Goal: Information Seeking & Learning: Learn about a topic

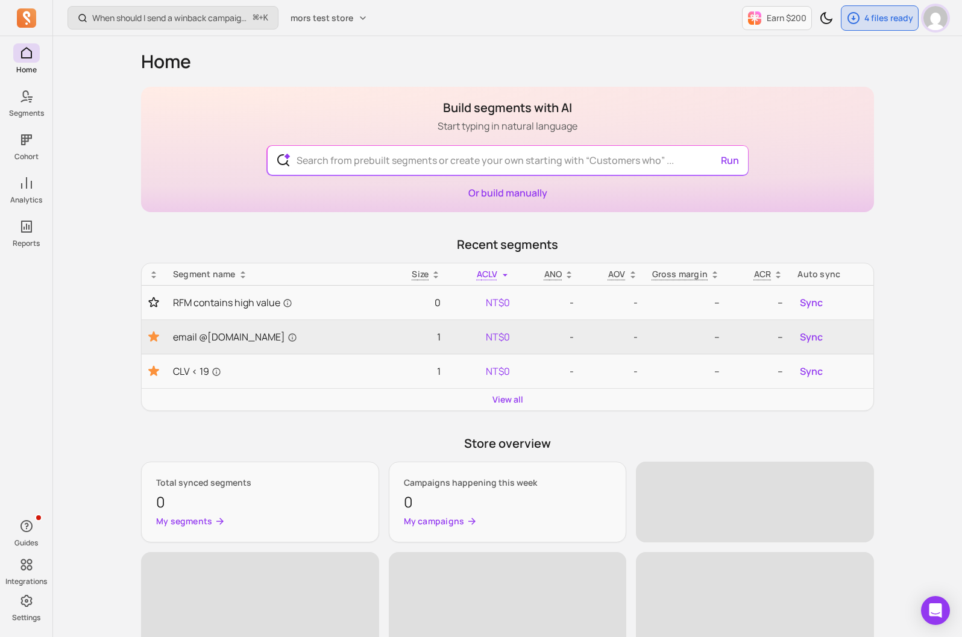
click at [934, 23] on img "button" at bounding box center [935, 18] width 24 height 24
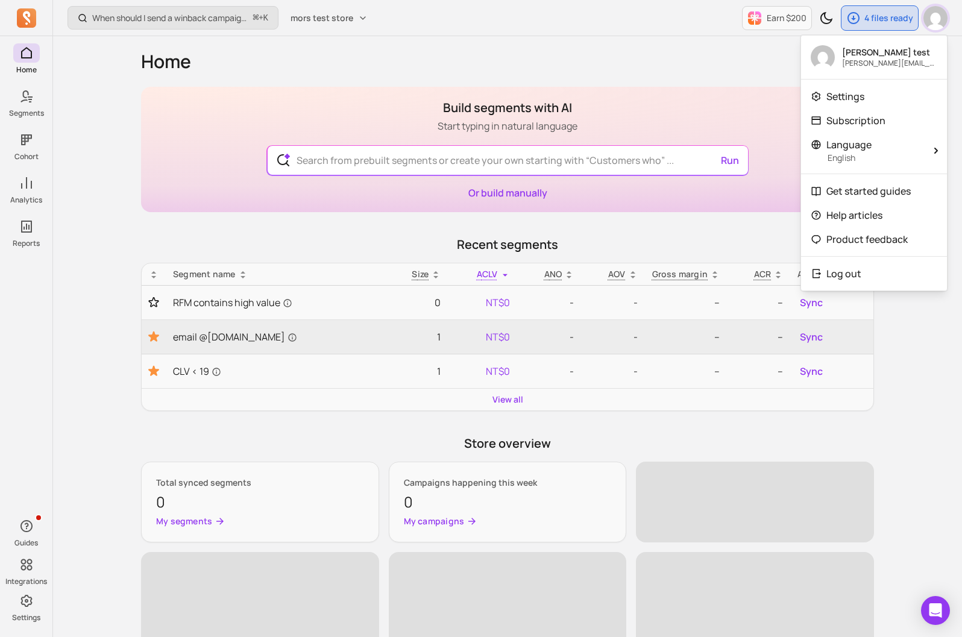
click at [934, 23] on img "button" at bounding box center [935, 18] width 24 height 24
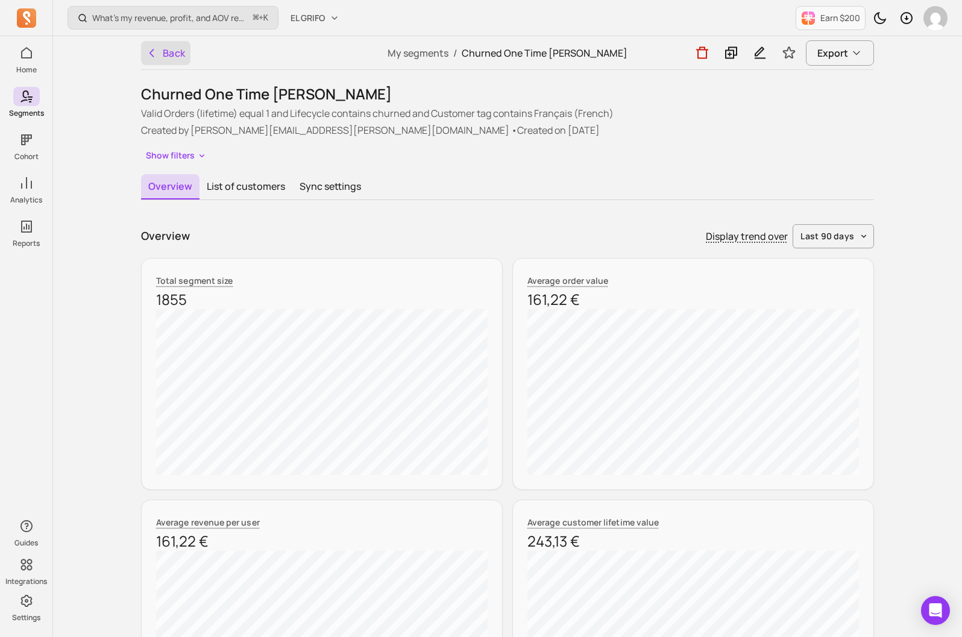
click at [162, 52] on button "Back" at bounding box center [165, 53] width 49 height 24
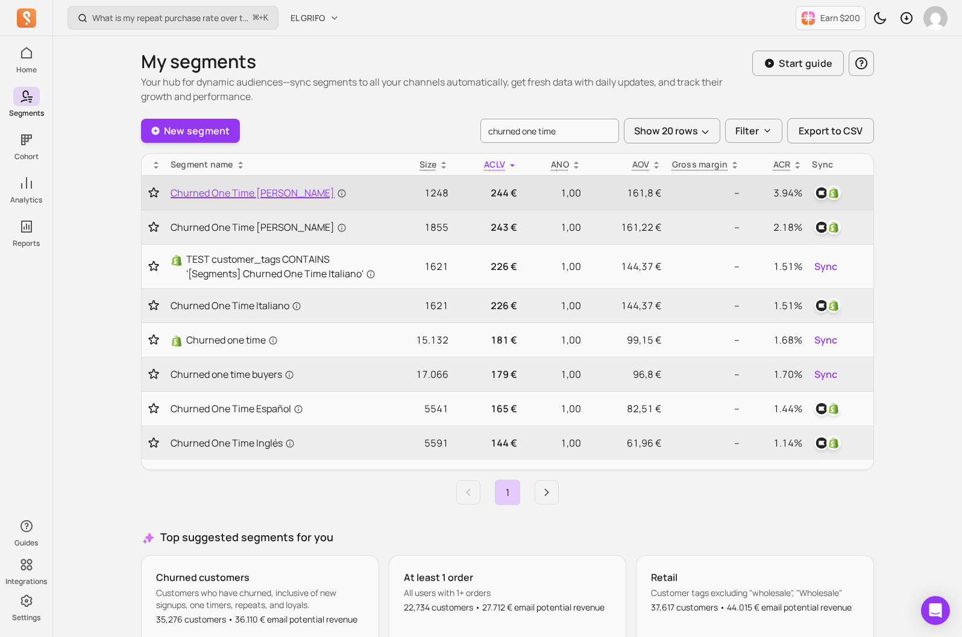
click at [261, 186] on span "Churned One Time Alemán" at bounding box center [259, 193] width 176 height 14
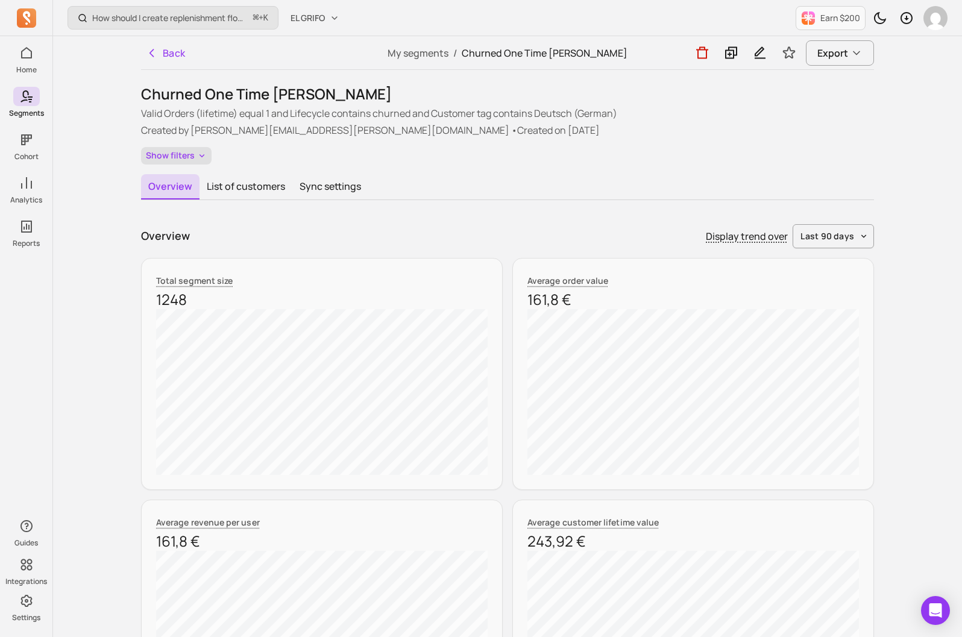
click at [174, 149] on button "Show filters" at bounding box center [176, 155] width 71 height 17
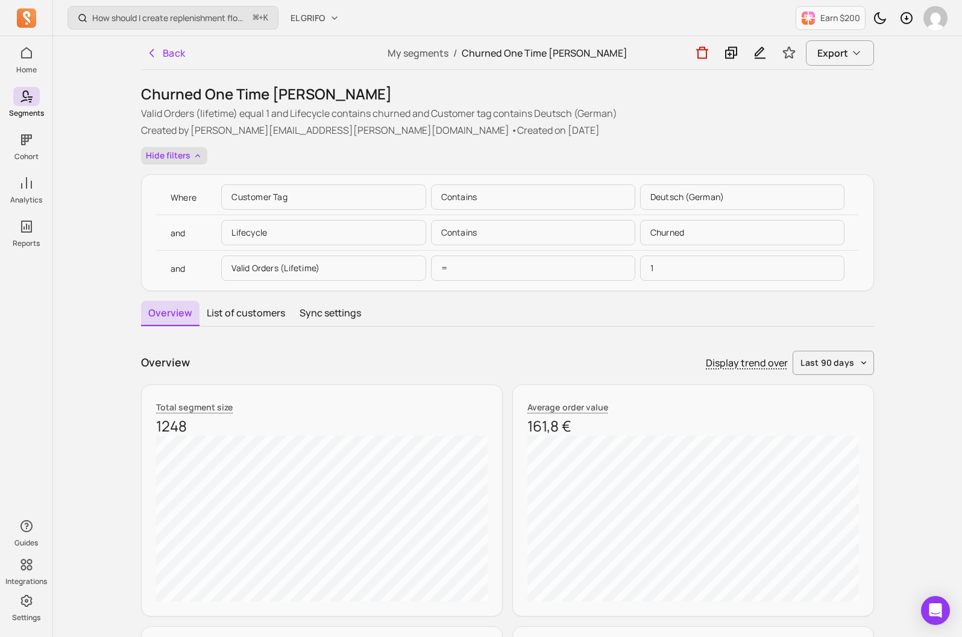
click at [169, 152] on button "Hide filters" at bounding box center [174, 155] width 66 height 17
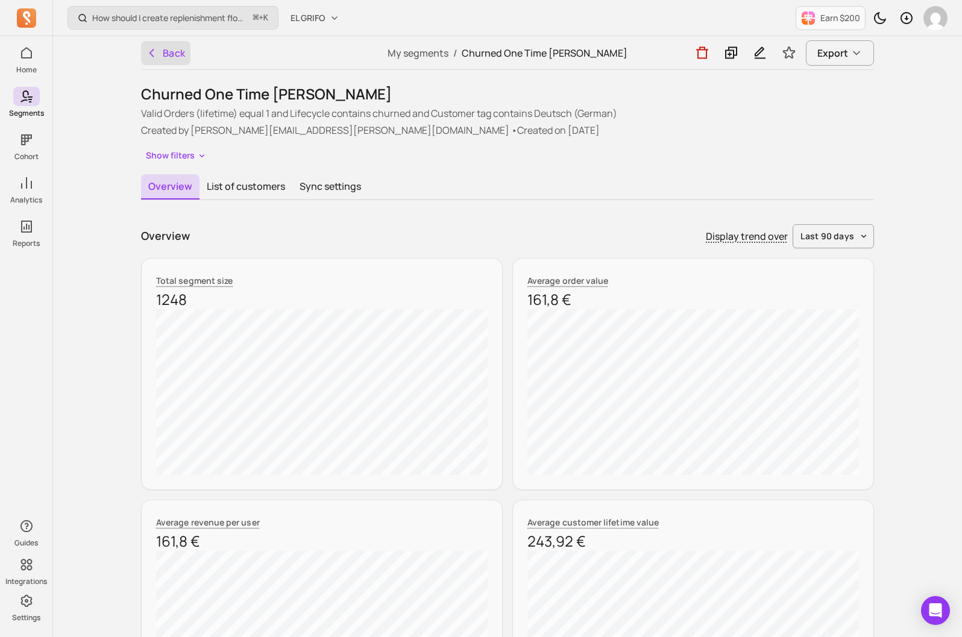
click at [161, 54] on button "Back" at bounding box center [165, 53] width 49 height 24
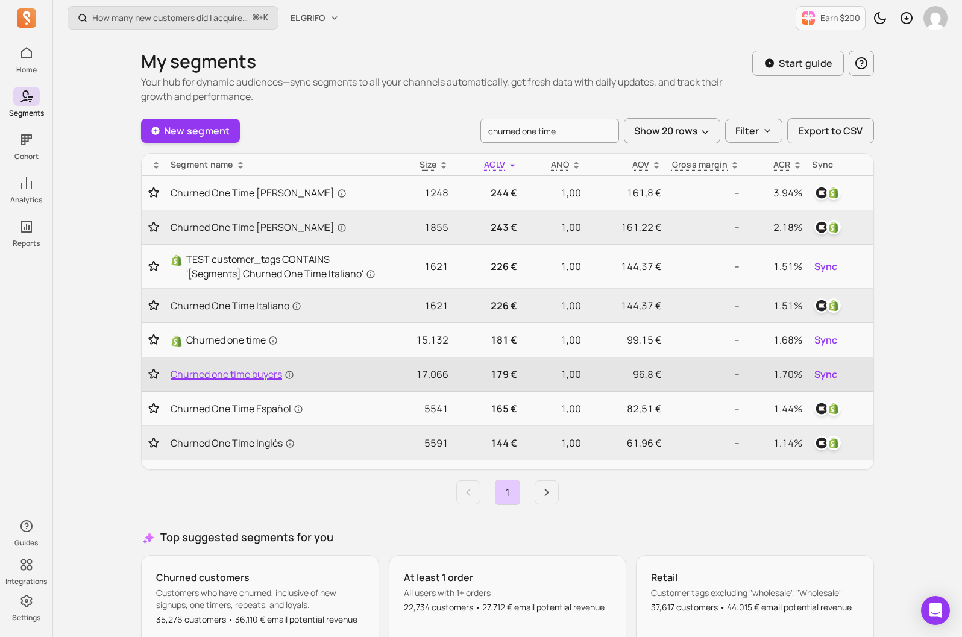
click at [236, 373] on span "Churned one time buyers" at bounding box center [233, 374] width 124 height 14
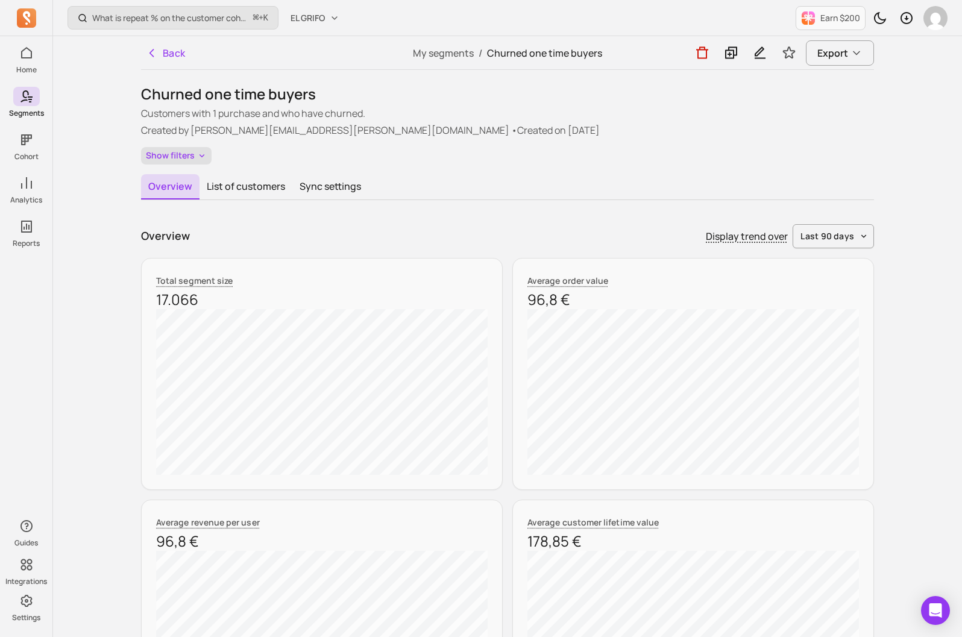
click at [186, 159] on button "Show filters" at bounding box center [176, 155] width 71 height 17
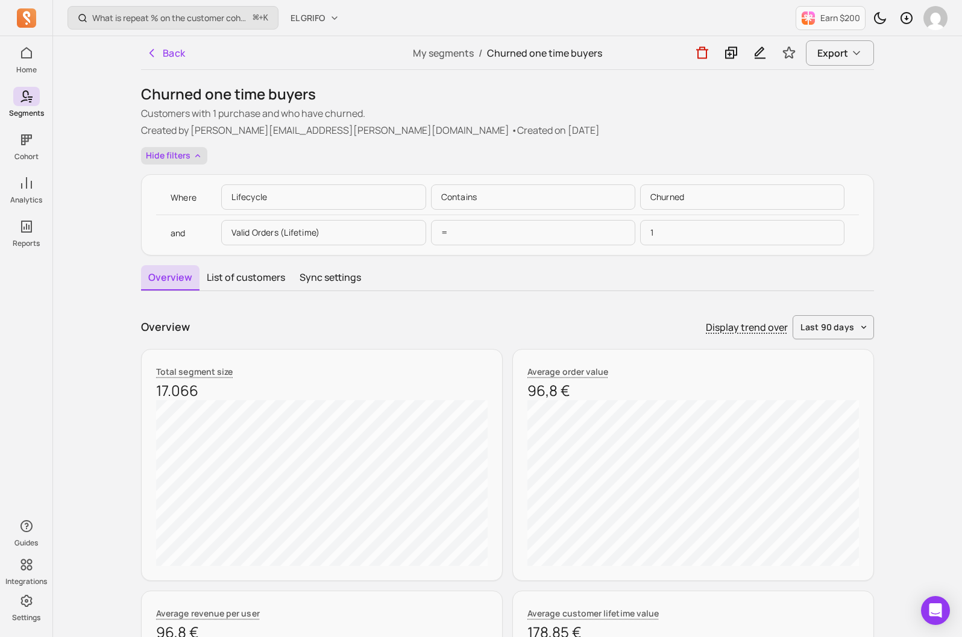
click at [186, 160] on button "Hide filters" at bounding box center [174, 155] width 66 height 17
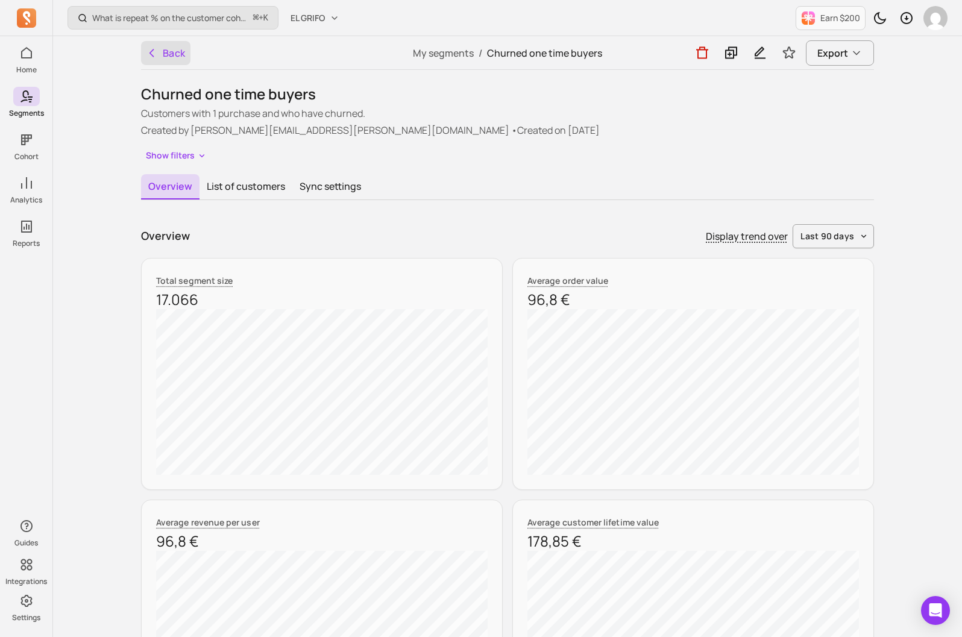
click at [169, 57] on button "Back" at bounding box center [165, 53] width 49 height 24
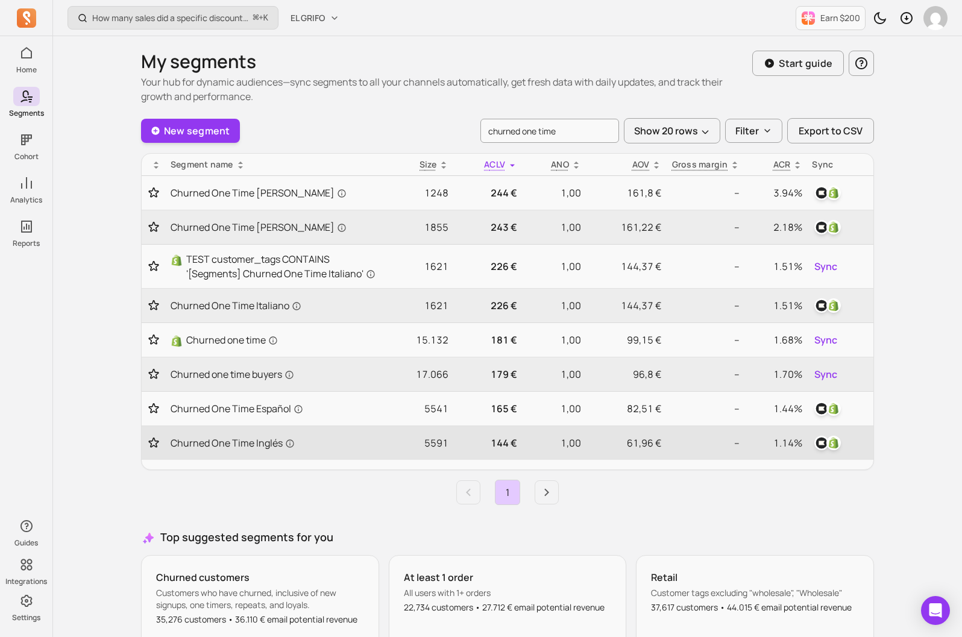
click at [269, 433] on td "Churned One Time Inglés" at bounding box center [275, 443] width 219 height 34
click at [266, 449] on span "Churned One Time Inglés" at bounding box center [233, 443] width 124 height 14
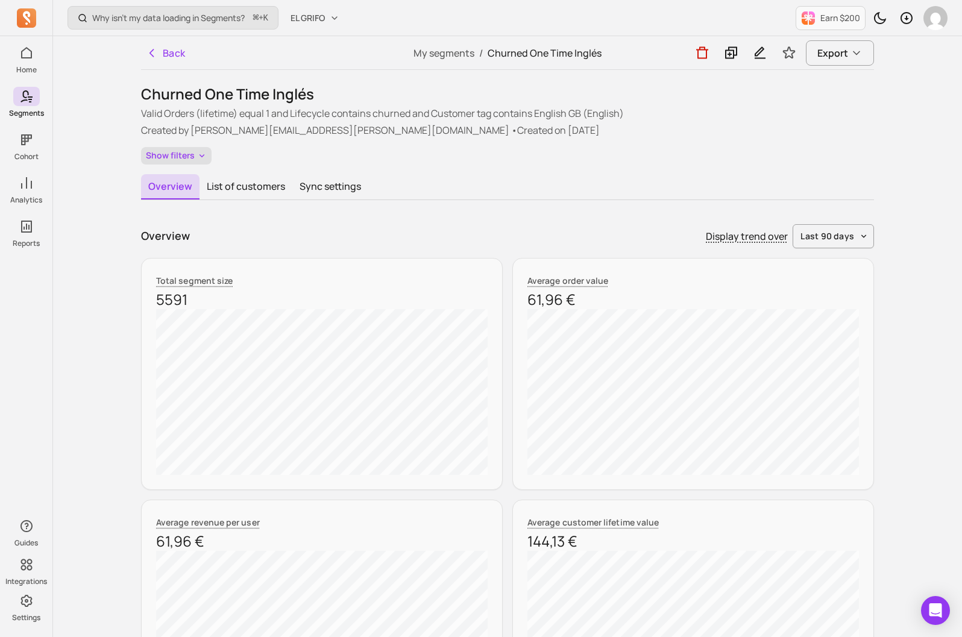
click at [180, 157] on button "Show filters" at bounding box center [176, 155] width 71 height 17
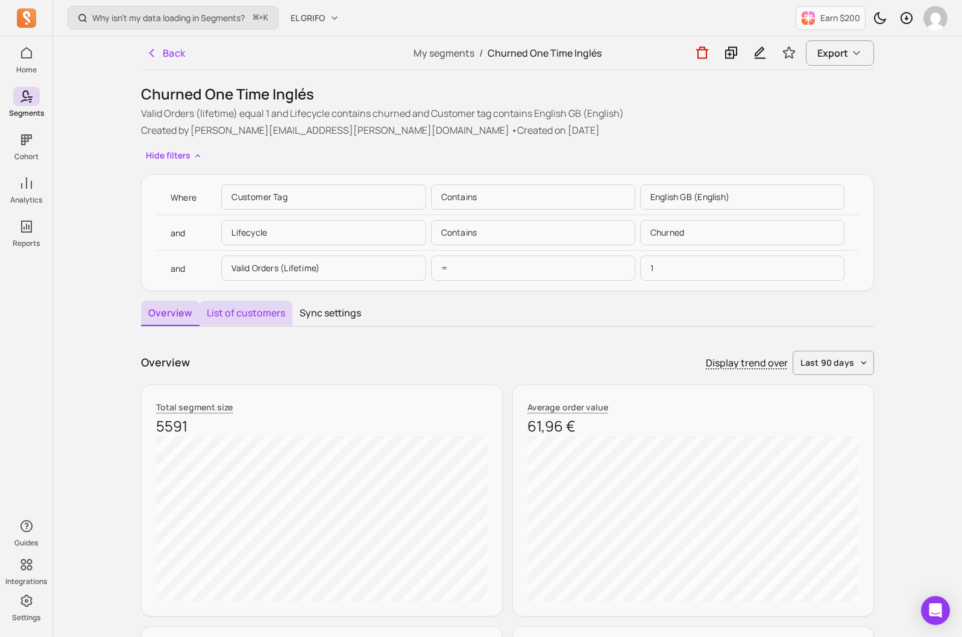
click at [230, 308] on button "List of customers" at bounding box center [245, 313] width 93 height 25
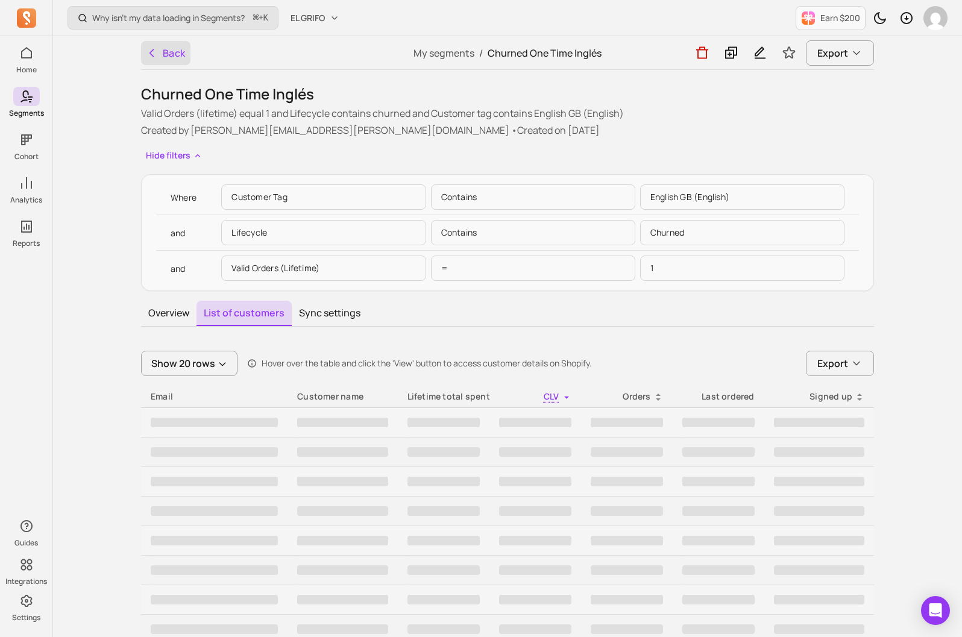
click at [178, 50] on button "Back" at bounding box center [165, 53] width 49 height 24
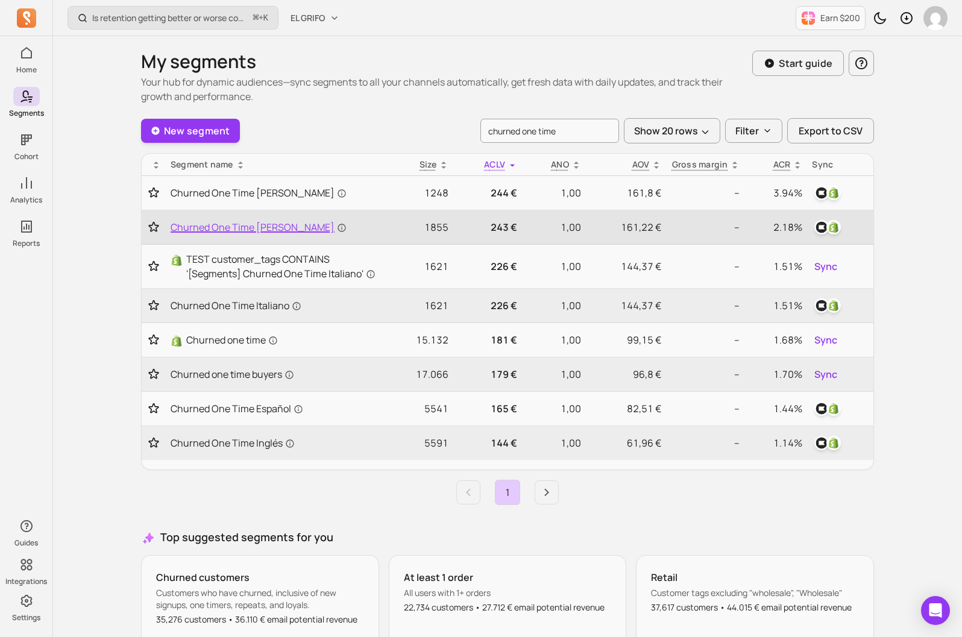
click at [265, 221] on span "Churned One Time [PERSON_NAME]" at bounding box center [259, 227] width 176 height 14
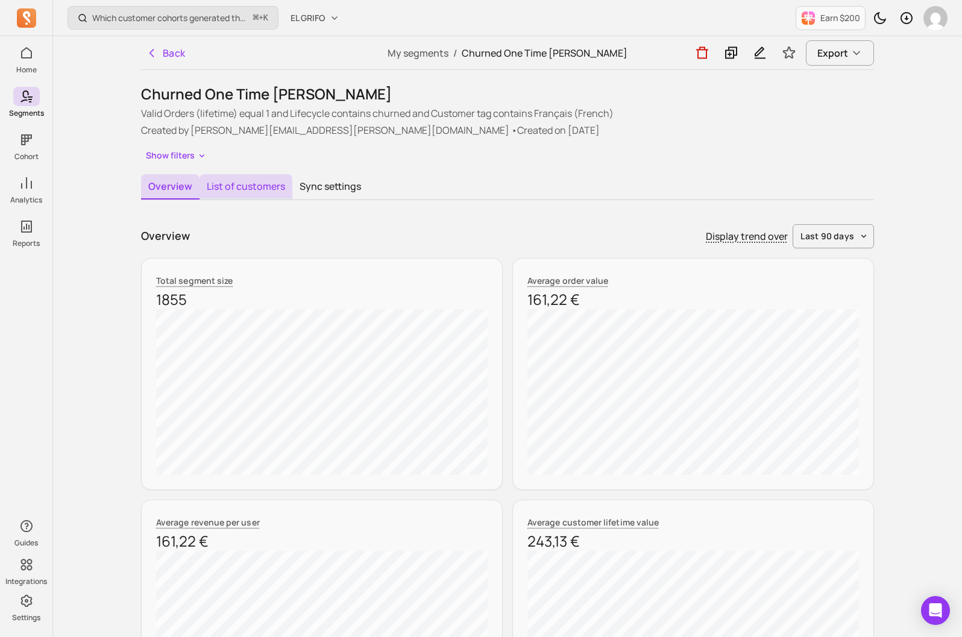
drag, startPoint x: 234, startPoint y: 160, endPoint x: 243, endPoint y: 183, distance: 24.4
click at [243, 183] on button "List of customers" at bounding box center [245, 186] width 93 height 25
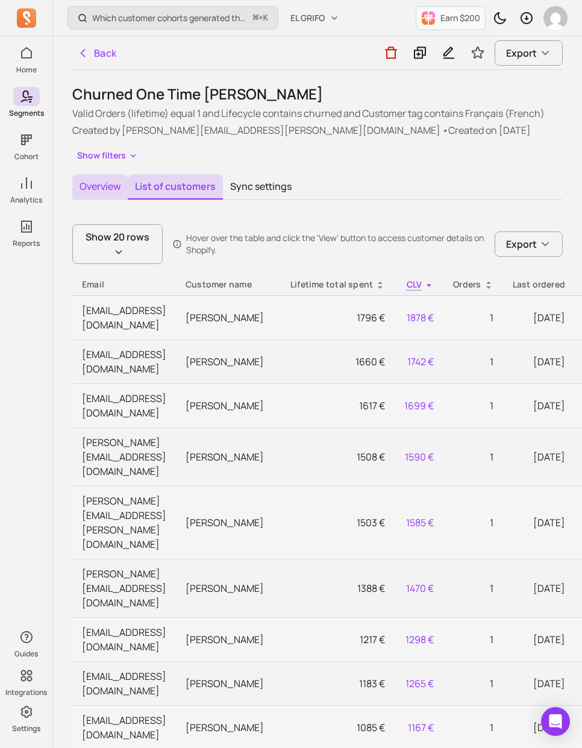
click at [112, 181] on button "Overview" at bounding box center [99, 186] width 55 height 25
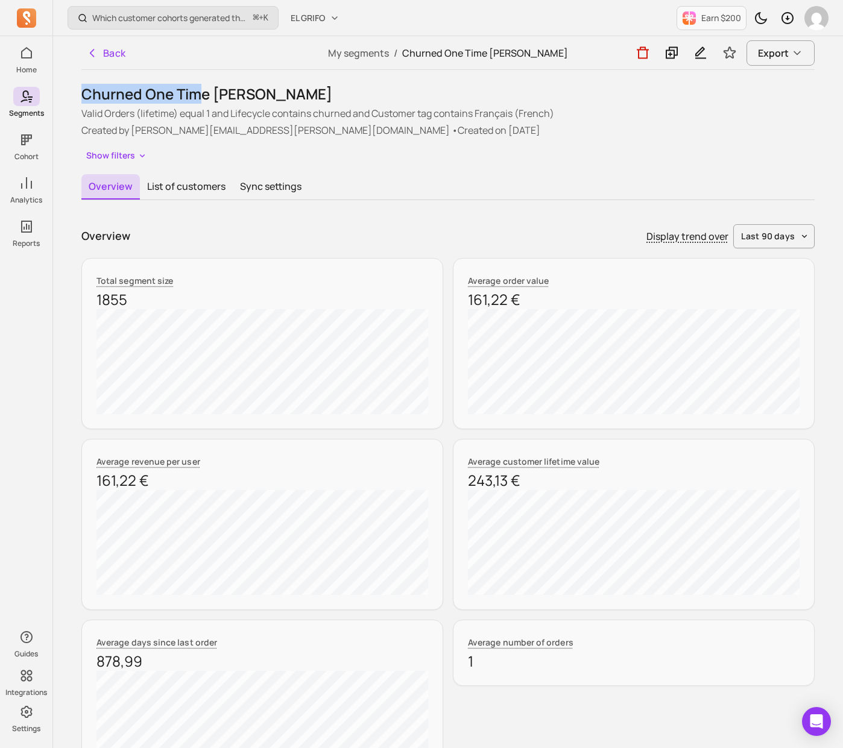
drag, startPoint x: 280, startPoint y: 83, endPoint x: 204, endPoint y: 98, distance: 77.4
click at [204, 98] on div "Back My segments / Churned One Time Francés Export Churned One Time Francés Val…" at bounding box center [447, 725] width 771 height 1378
drag, startPoint x: 206, startPoint y: 98, endPoint x: 94, endPoint y: 96, distance: 111.5
click at [204, 98] on h1 "Churned One Time [PERSON_NAME]" at bounding box center [447, 93] width 733 height 19
drag, startPoint x: 137, startPoint y: 95, endPoint x: 282, endPoint y: 96, distance: 144.7
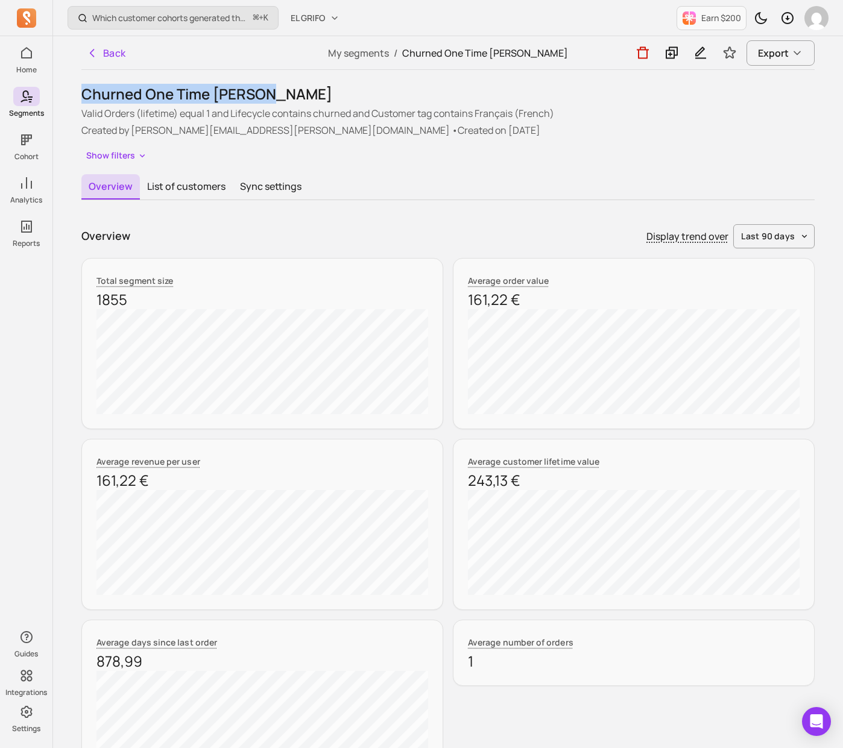
click at [282, 96] on div "Back My segments / Churned One Time Francés Export Churned One Time Francés Val…" at bounding box center [447, 725] width 771 height 1378
copy h1 "Churned One Time [PERSON_NAME]"
click at [108, 63] on button "Back" at bounding box center [105, 53] width 49 height 24
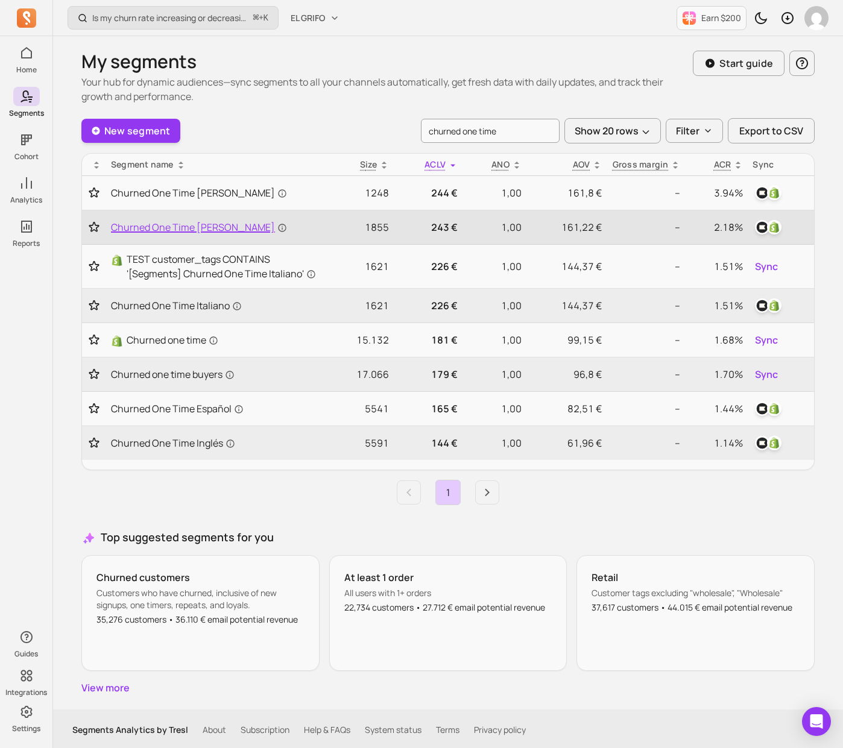
click at [181, 227] on span "Churned One Time [PERSON_NAME]" at bounding box center [199, 227] width 176 height 14
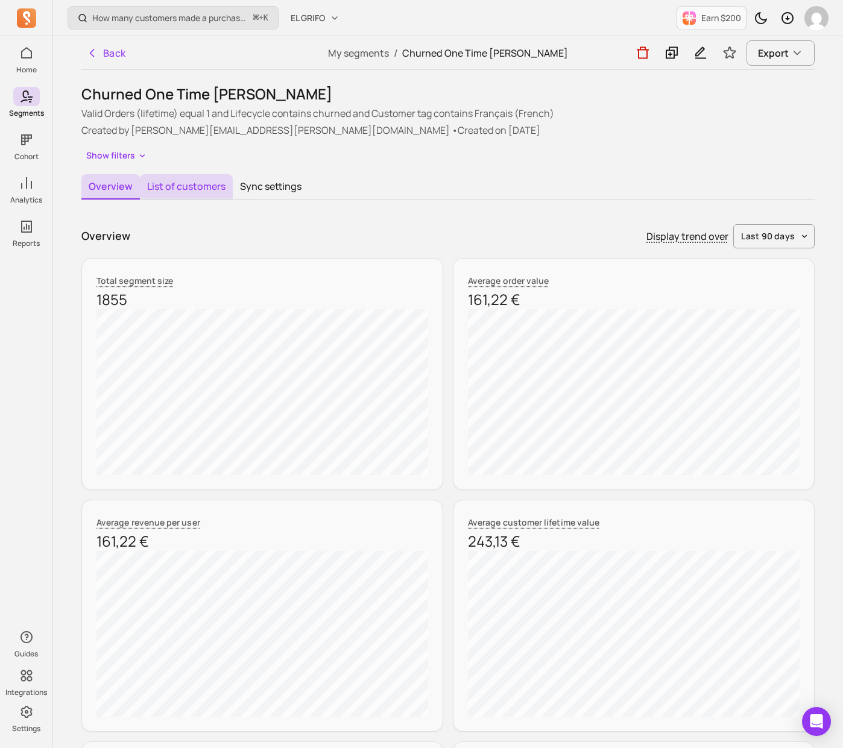
click at [183, 185] on button "List of customers" at bounding box center [186, 186] width 93 height 25
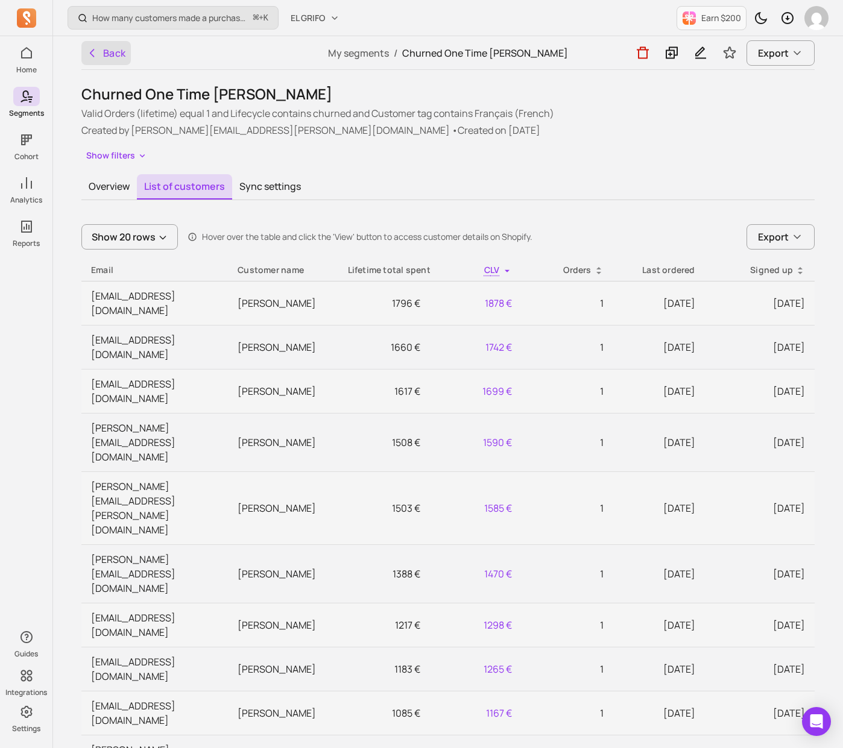
click at [95, 49] on icon "button" at bounding box center [92, 53] width 12 height 12
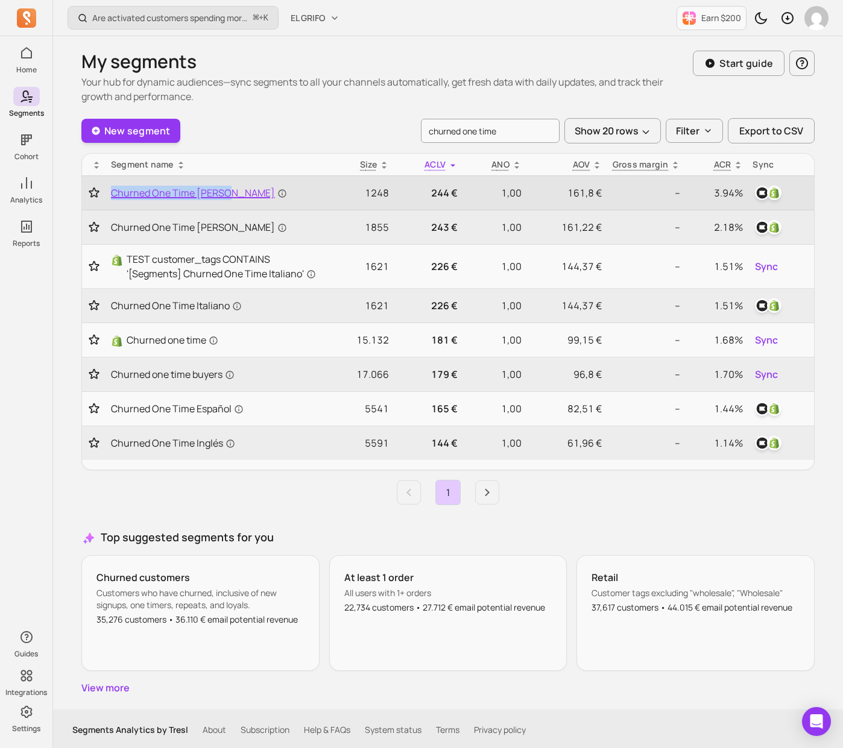
drag, startPoint x: 108, startPoint y: 193, endPoint x: 228, endPoint y: 196, distance: 119.4
click at [228, 196] on td "Churned One Time [PERSON_NAME]" at bounding box center [215, 193] width 219 height 34
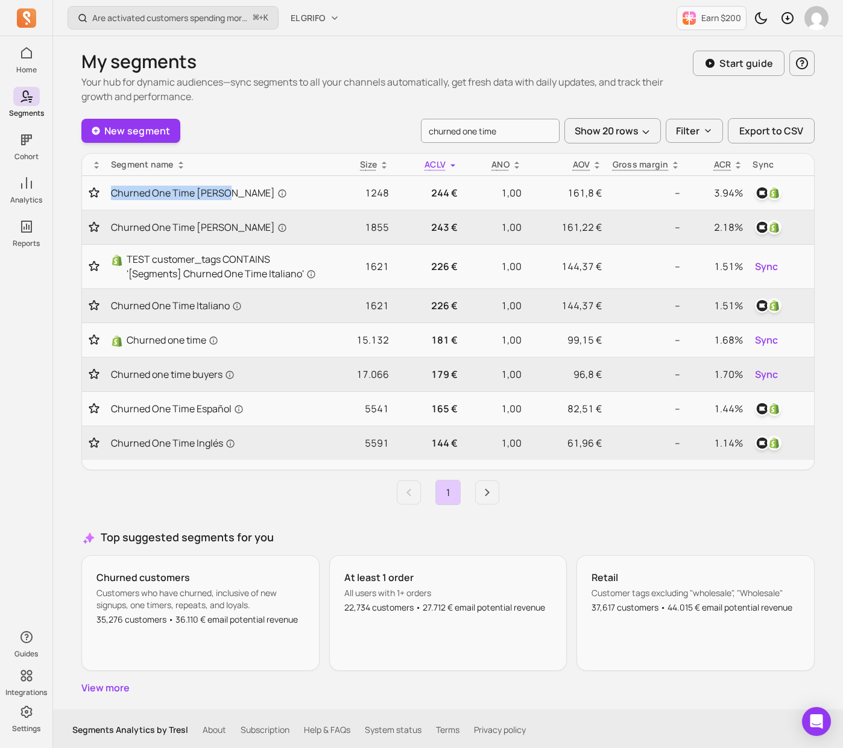
copy span "Churned One Time [PERSON_NAME]"
drag, startPoint x: 108, startPoint y: 304, endPoint x: 227, endPoint y: 306, distance: 118.7
click at [227, 306] on td "Churned One Time Italiano" at bounding box center [215, 306] width 219 height 34
copy span "Churned One Time Italiano"
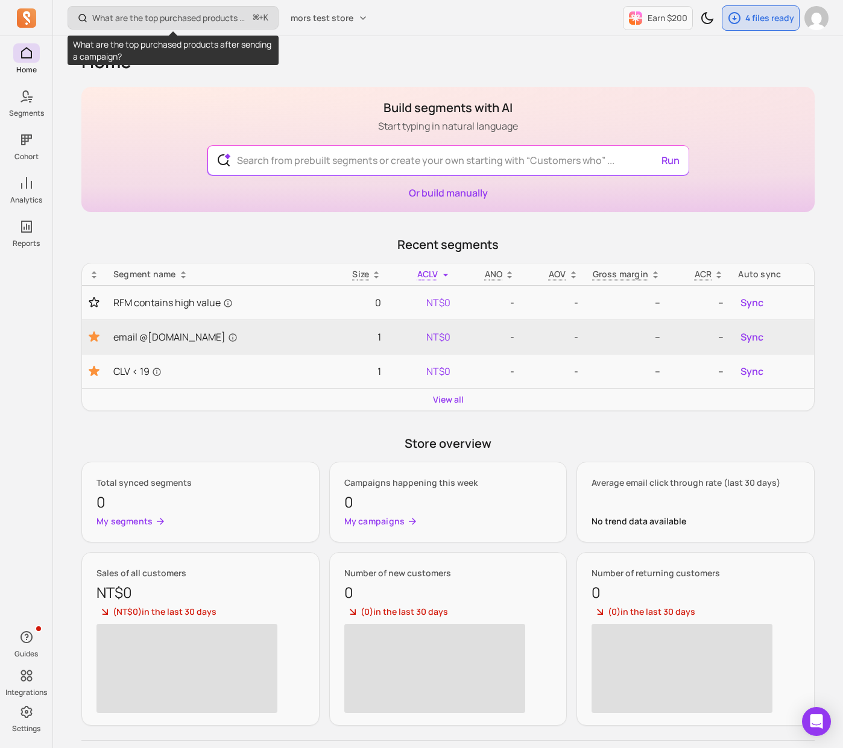
click at [238, 23] on p "What are the top purchased products after sending a campaign?" at bounding box center [170, 18] width 156 height 12
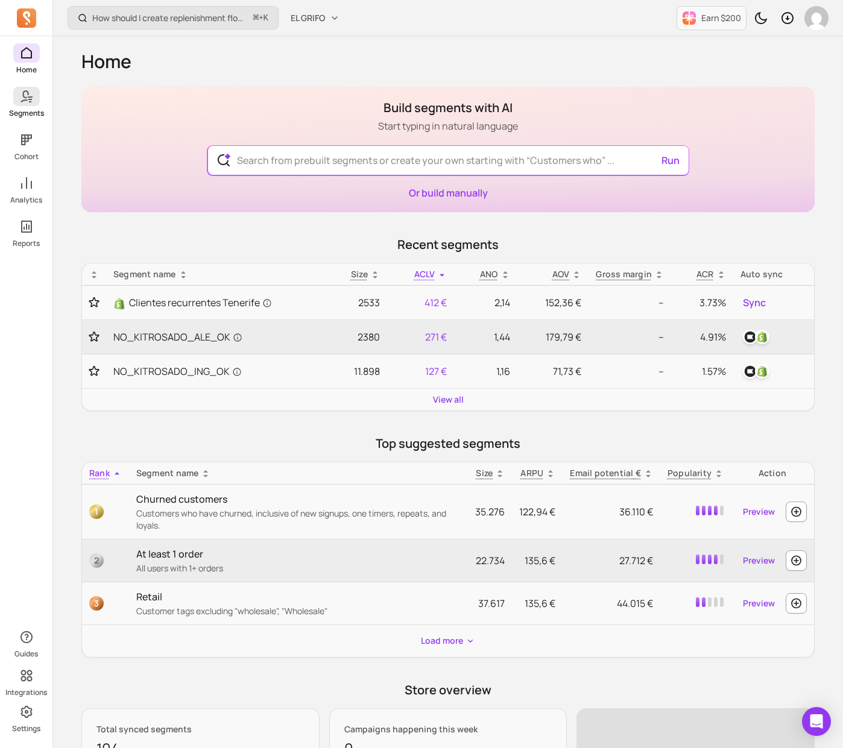
click at [24, 107] on link "Segments" at bounding box center [26, 102] width 52 height 31
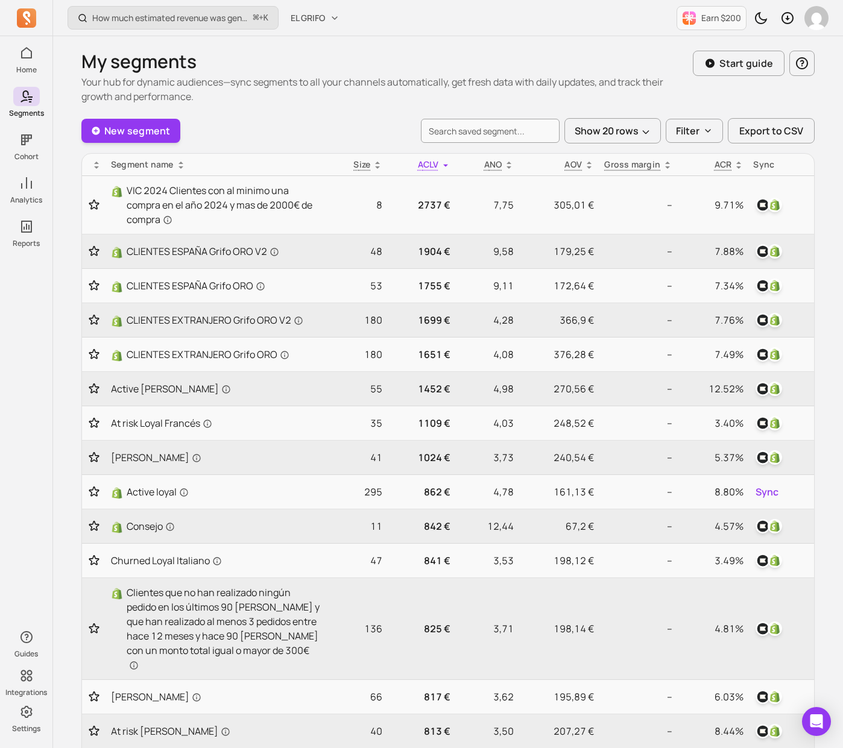
click at [224, 121] on div "New segment Show 20 rows Filter Export to CSV" at bounding box center [447, 130] width 733 height 25
click at [495, 138] on input "search" at bounding box center [490, 131] width 139 height 24
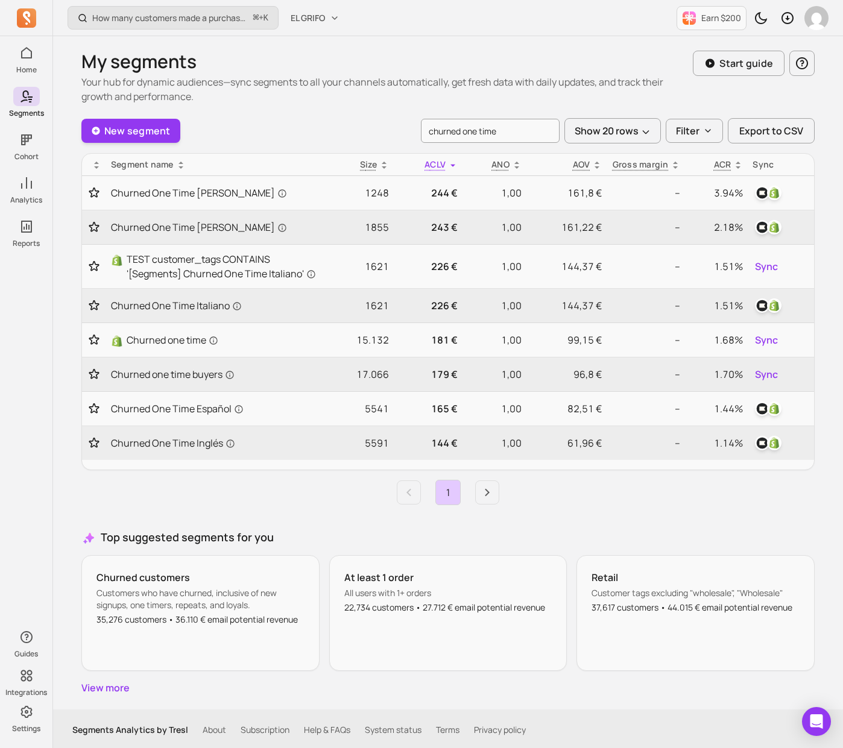
click at [348, 95] on p "Your hub for dynamic audiences—sync segments to all your channels automatically…" at bounding box center [386, 89] width 611 height 29
drag, startPoint x: 108, startPoint y: 311, endPoint x: 244, endPoint y: 302, distance: 136.5
click at [244, 302] on td "Churned One Time Italiano" at bounding box center [215, 306] width 219 height 34
copy span "Churned One Time Italiano"
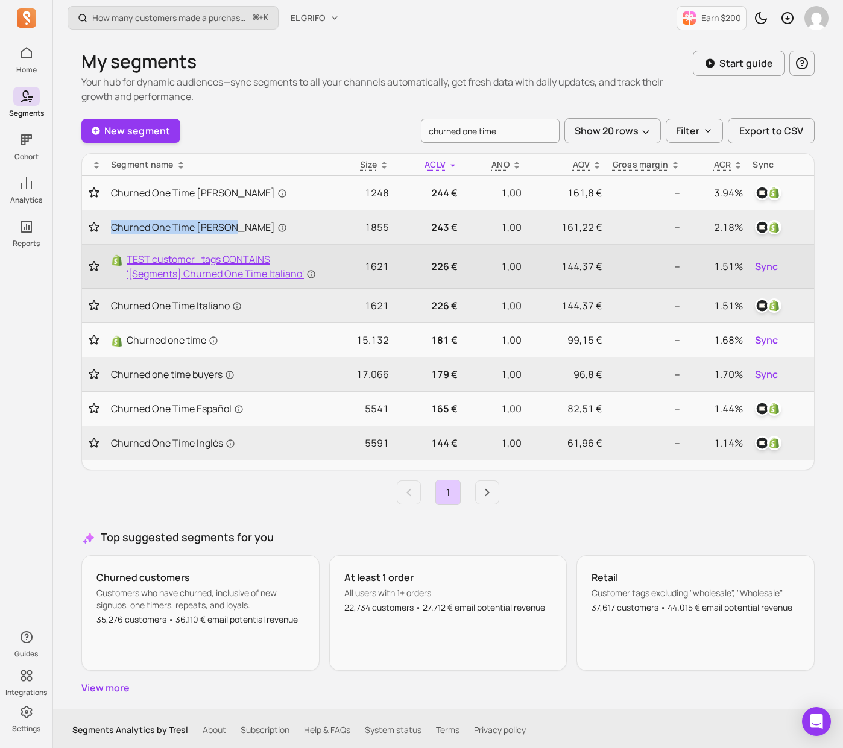
drag, startPoint x: 105, startPoint y: 227, endPoint x: 219, endPoint y: 252, distance: 116.6
click at [230, 228] on tr "Churned One Time [PERSON_NAME] 1855 243 € 1,00 161,22 € -- 2.18%" at bounding box center [448, 227] width 732 height 34
copy span "Churned One Time [PERSON_NAME]"
